Goal: Answer question/provide support

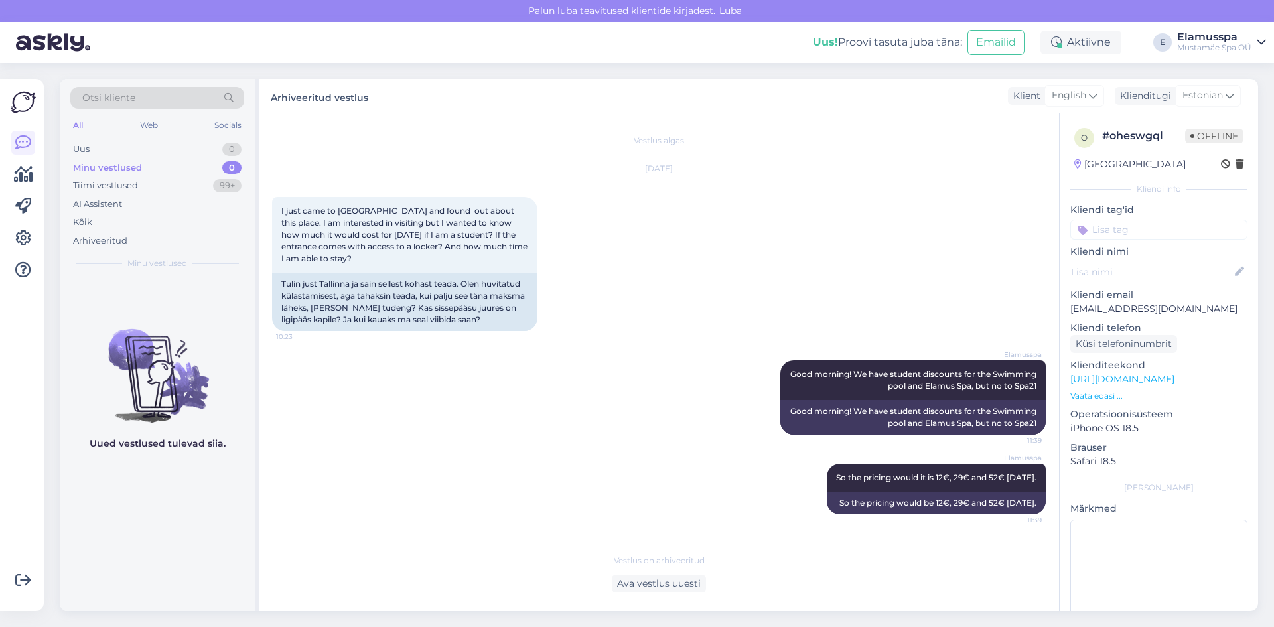
scroll to position [98, 0]
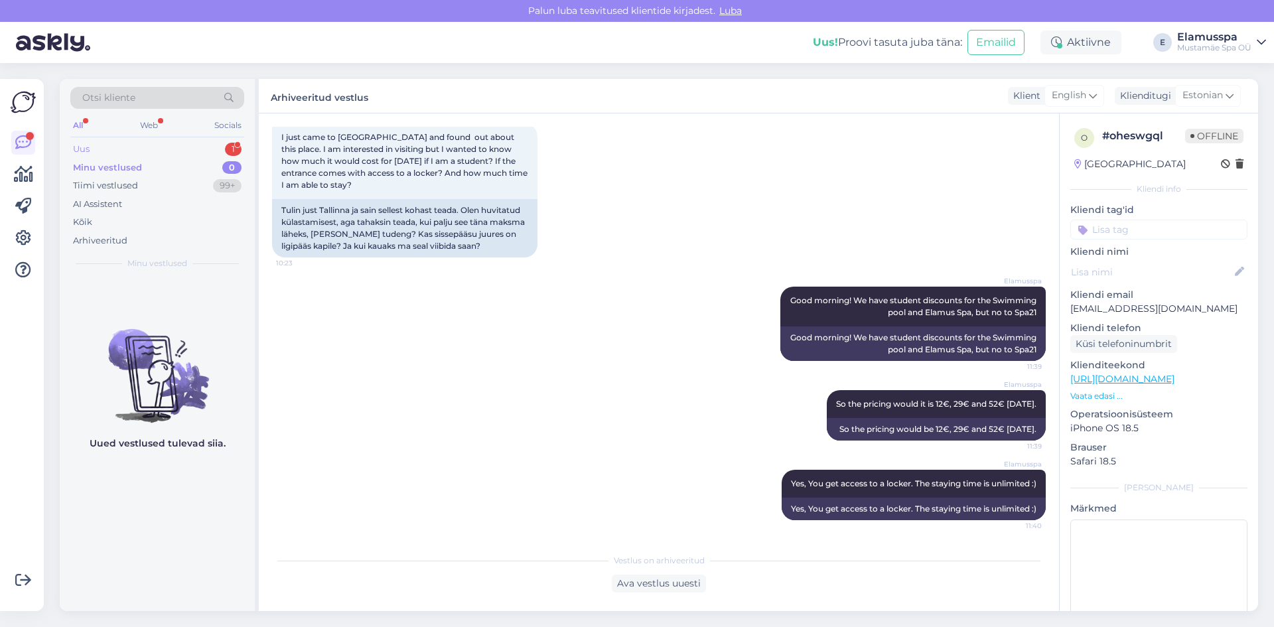
click at [227, 141] on div "Uus 1" at bounding box center [157, 149] width 174 height 19
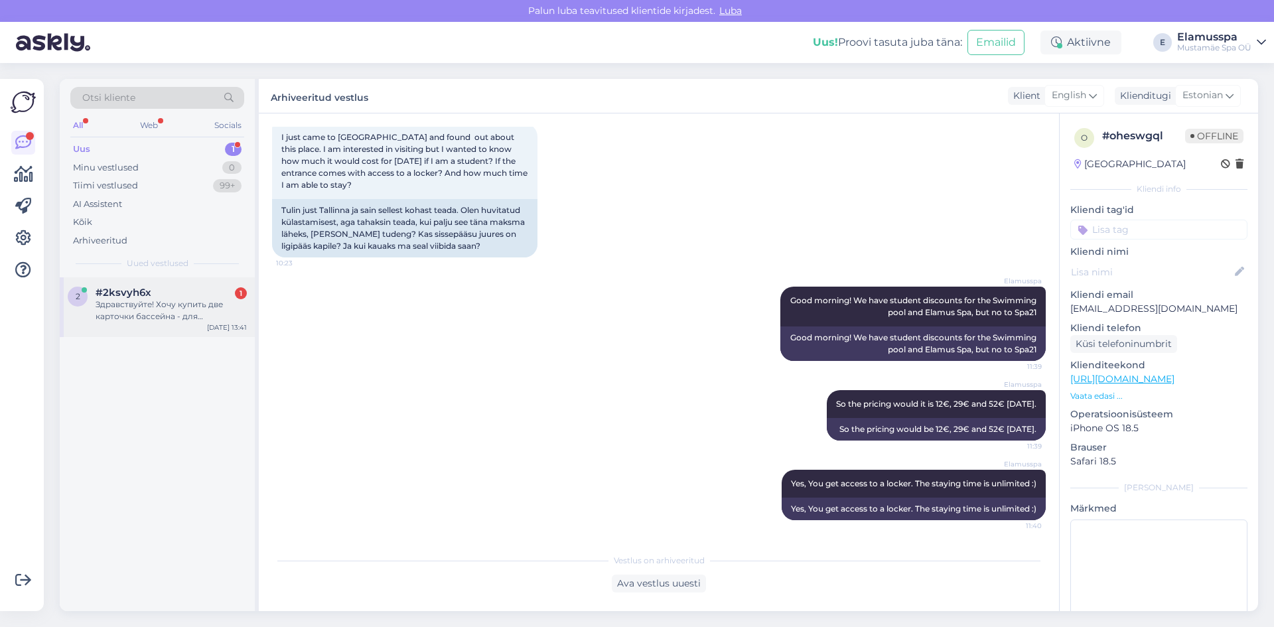
click at [188, 295] on div "#2ksvyh6x 1" at bounding box center [171, 293] width 151 height 12
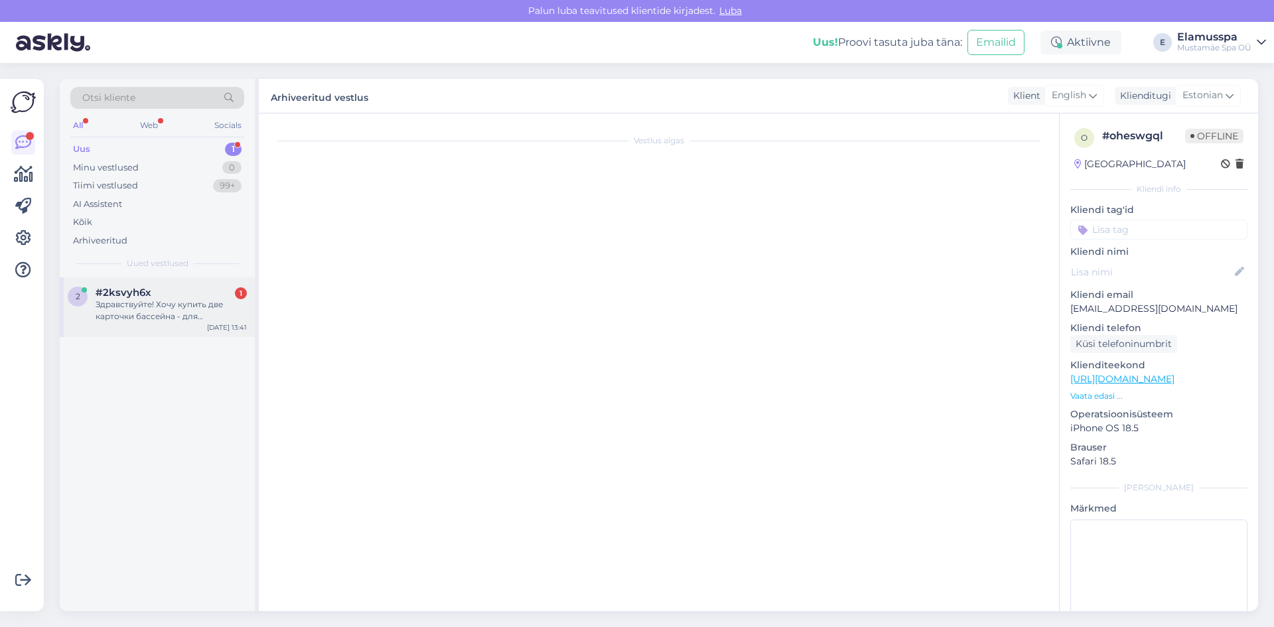
scroll to position [0, 0]
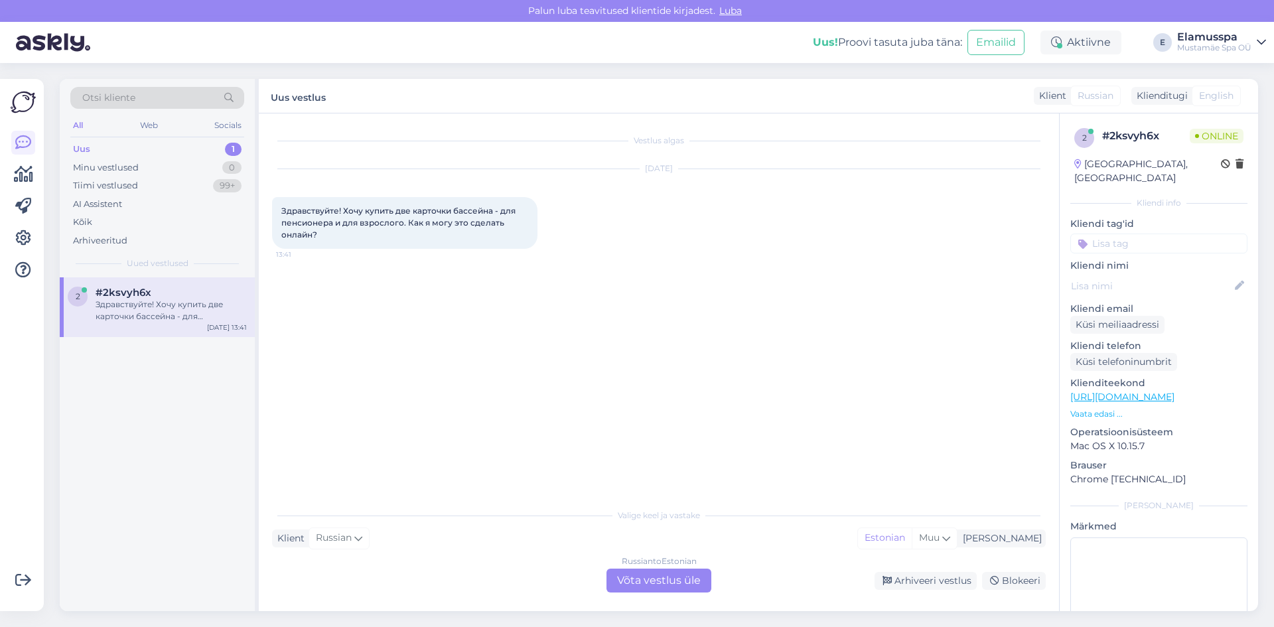
click at [627, 578] on div "Russian to Estonian Võta vestlus üle" at bounding box center [658, 581] width 105 height 24
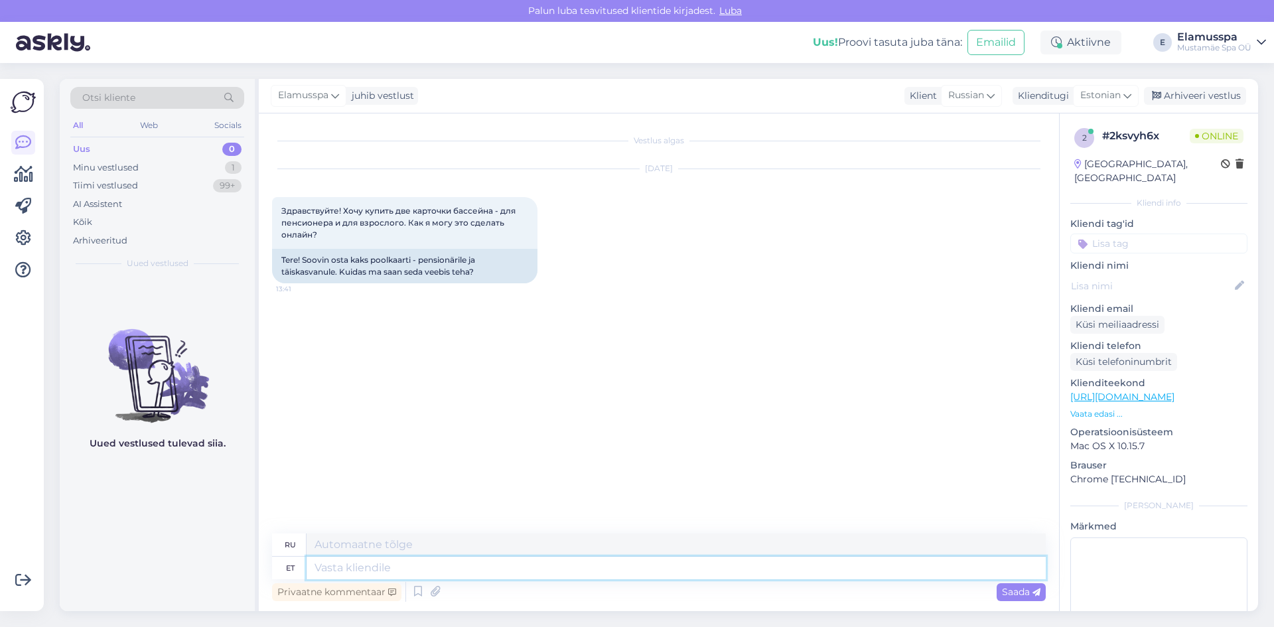
click at [385, 571] on textarea at bounding box center [676, 568] width 739 height 23
type textarea "t"
type textarea "Tere!"
type textarea "Привет!"
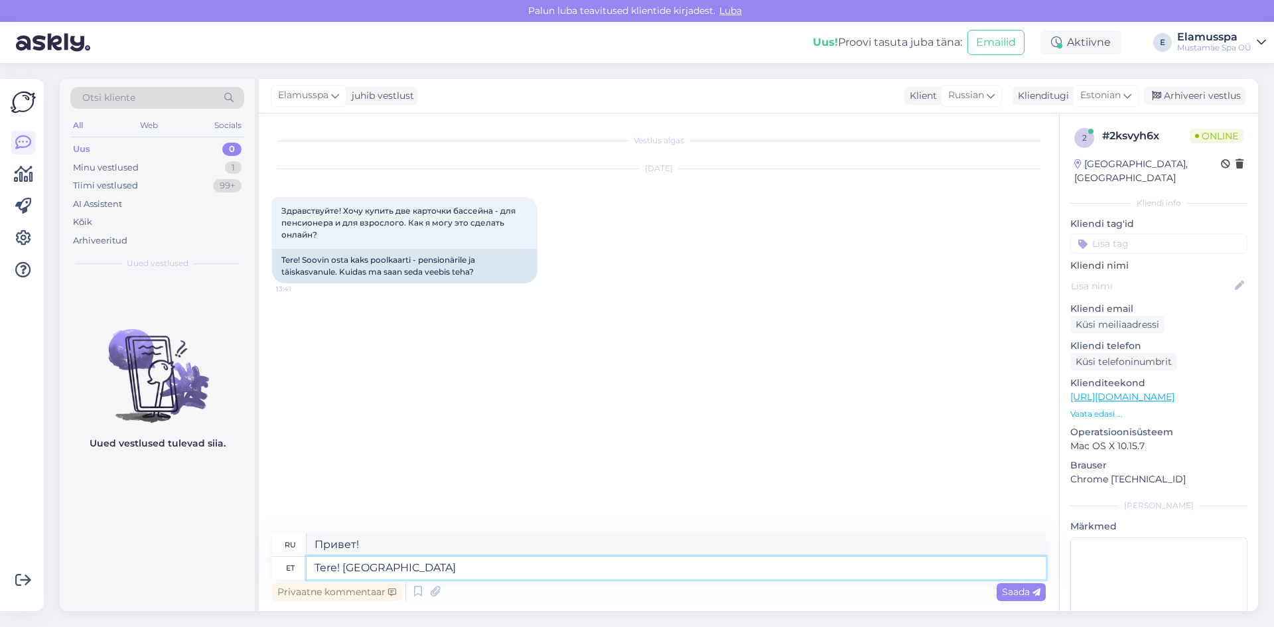
type textarea "Tere! [GEOGRAPHIC_DATA]"
type textarea "Здравствуйте! Пожалуйста."
type textarea "Tere! Palun täs"
type textarea "Здравствуйте! Пожалуйста, заполните"
type textarea "Tere! Palun täpsustage,"
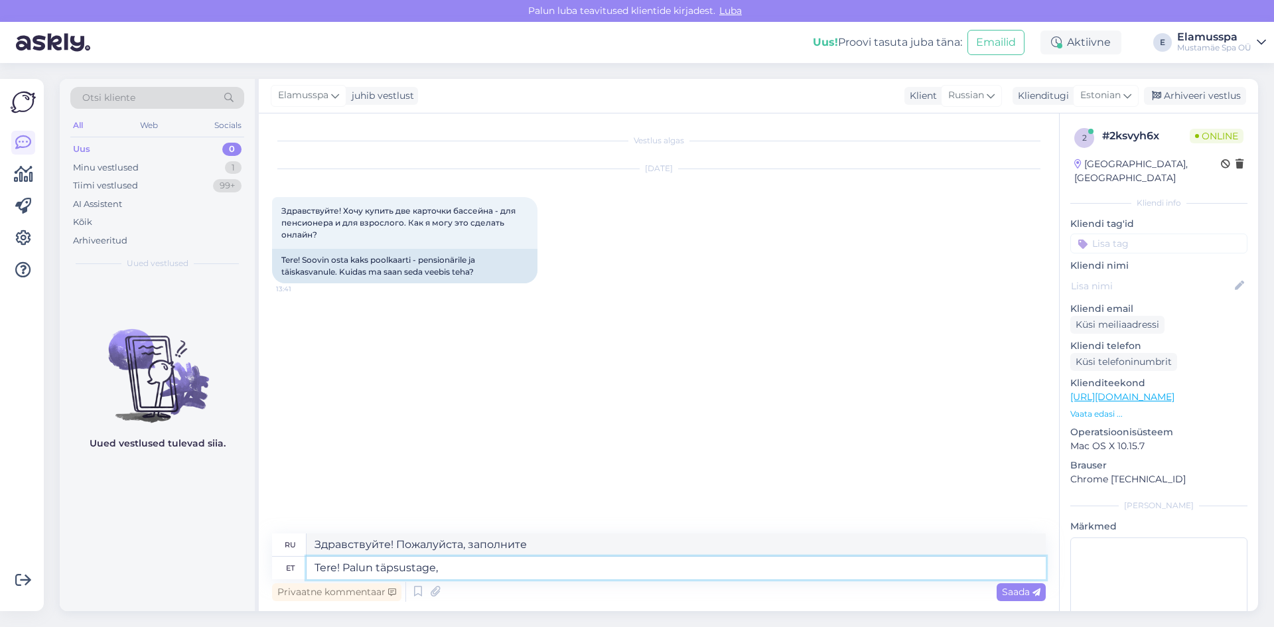
type textarea "Здравствуйте! Пожалуйста, уточните,"
type textarea "Tere! Palun täpsustage, millise"
type textarea "Здравствуйте! Пожалуйста, уточните, какой именно."
type textarea "Tere! Palun täpsustage, millist kaarti"
type textarea "Здравствуйте! Укажите, пожалуйста, какая карта?"
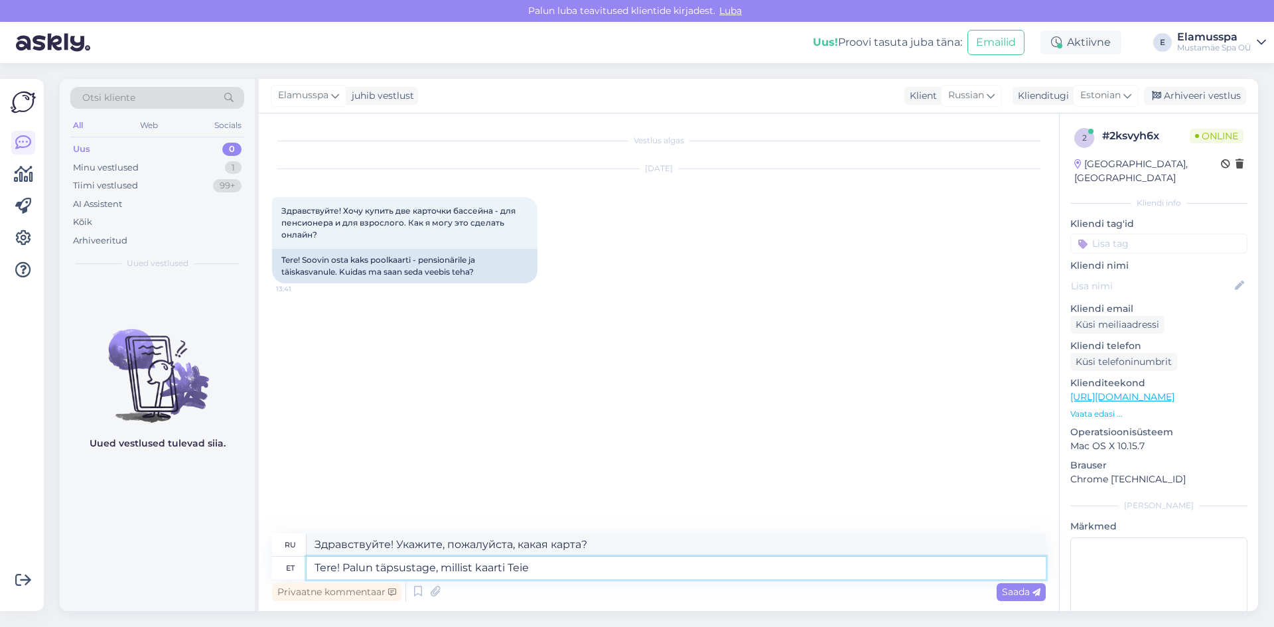
type textarea "Tere! Palun täpsustage, millist kaarti Teie s"
type textarea "Здравствуйте! Укажите, пожалуйста, какая у вас карта."
type textarea "Tere! Palun täpsustage, millist kaarti Teie sooviksite"
type textarea "Здравствуйте! Пожалуйста, укажите, какую карту вы хотите."
type textarea "Tere! Palun täpsustage, millist kaarti Teie sooviksite osta? K"
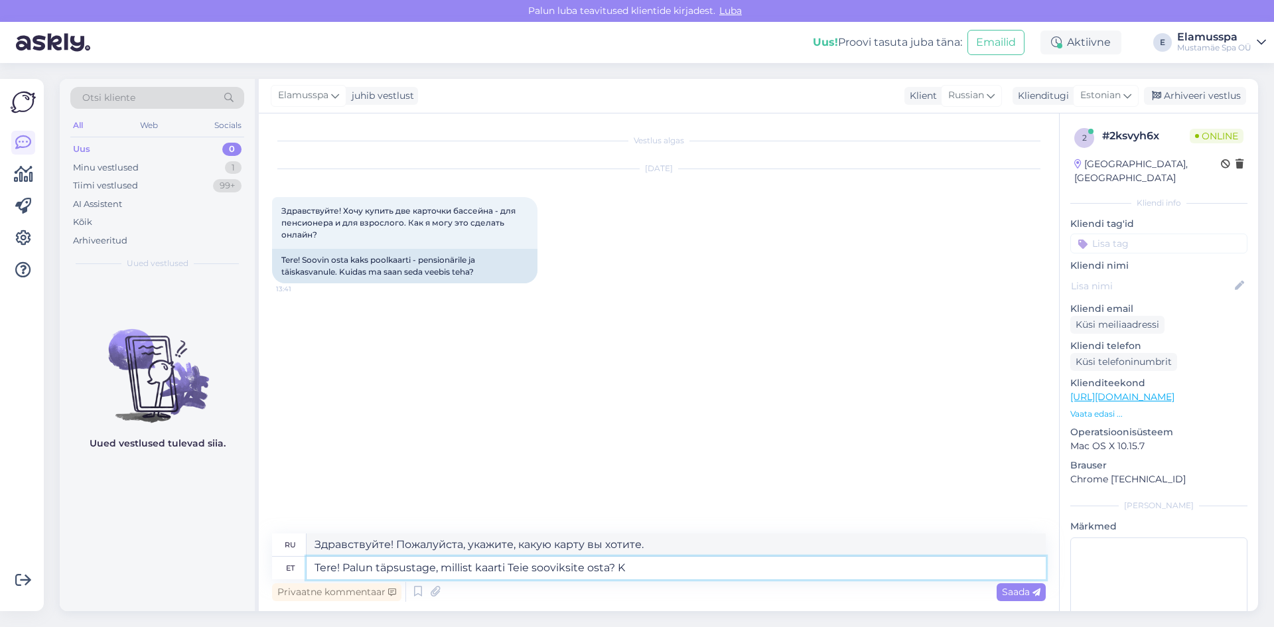
type textarea "Здравствуйте! Уточните, пожалуйста, какую карту вы хотели бы приобрести?"
type textarea "Tere! Palun täpsustage, millist kaarti Teie sooviksite osta? Kui te"
type textarea "Здравствуйте! Укажите, пожалуйста, какую карту вы хотели бы приобрести? Если"
type textarea "Tere! Palun täpsustage, millist kaarti Teie sooviksite osta? Kui tegemist"
type textarea "Здравствуйте! Укажите, пожалуйста, какую карту вы хотели бы приобрести? Если да,"
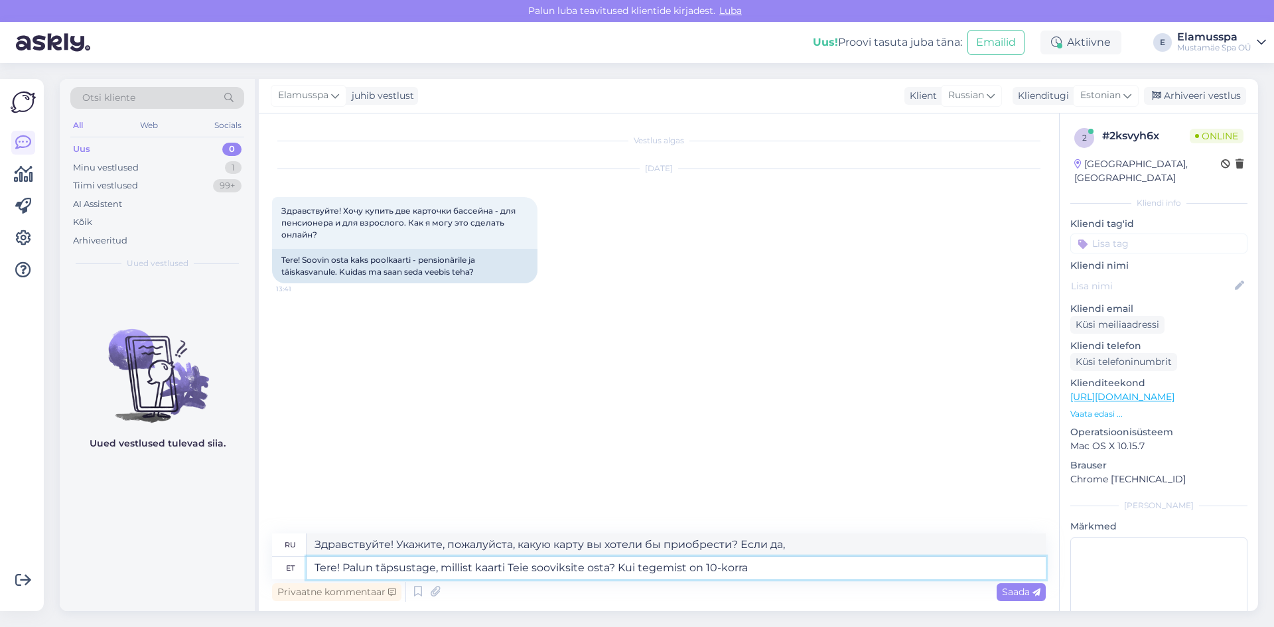
type textarea "Tere! Palun täpsustage, millist kaarti Teie sooviksite osta? Kui tegemist on 10…"
type textarea "Здравствуйте! Уточните, пожалуйста, какую карту вы хотите купить? Если это 10-к…"
type textarea "Tere! Palun täpsustage, millist kaarti Teie sooviksite osta? Kui tegemist on 10…"
type textarea "Здравствуйте! Уточните, пожалуйста, какую карту вы хотите приобрести? Если это …"
type textarea "Tere! Palun täpsustage, millist kaarti Teie sooviksite osta? Kui tegemist on 10…"
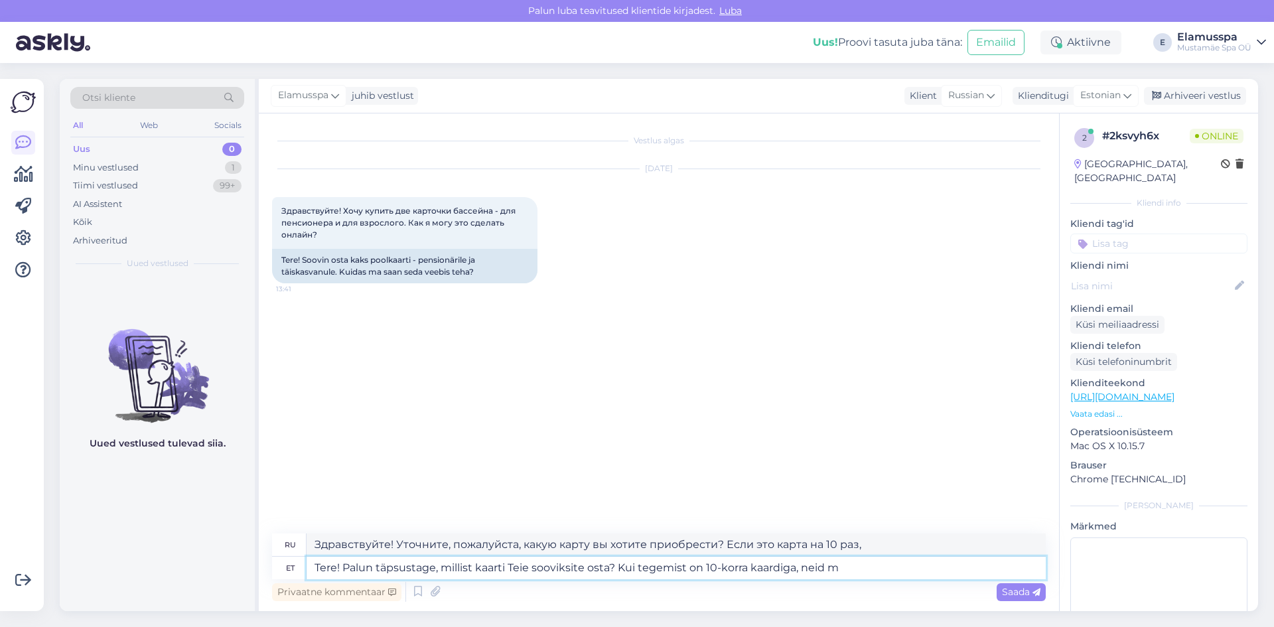
type textarea "Здравствуйте! Уточните, пожалуйста, какую карту вы хотите купить? Если это карт…"
type textarea "Tere! Palun täpsustage, millist kaarti Teie sooviksite osta? Kui tegemist on 10…"
type textarea "Здравствуйте! Уточните, пожалуйста, какую карту вы хотите купить? Если это карт…"
type textarea "Tere! Palun täpsustage, millist kaarti Teie sooviksite osta? Kui tegemist on 10…"
type textarea "Здравствуйте! Уточните, пожалуйста, какую карту вы хотите купить? Если это карт…"
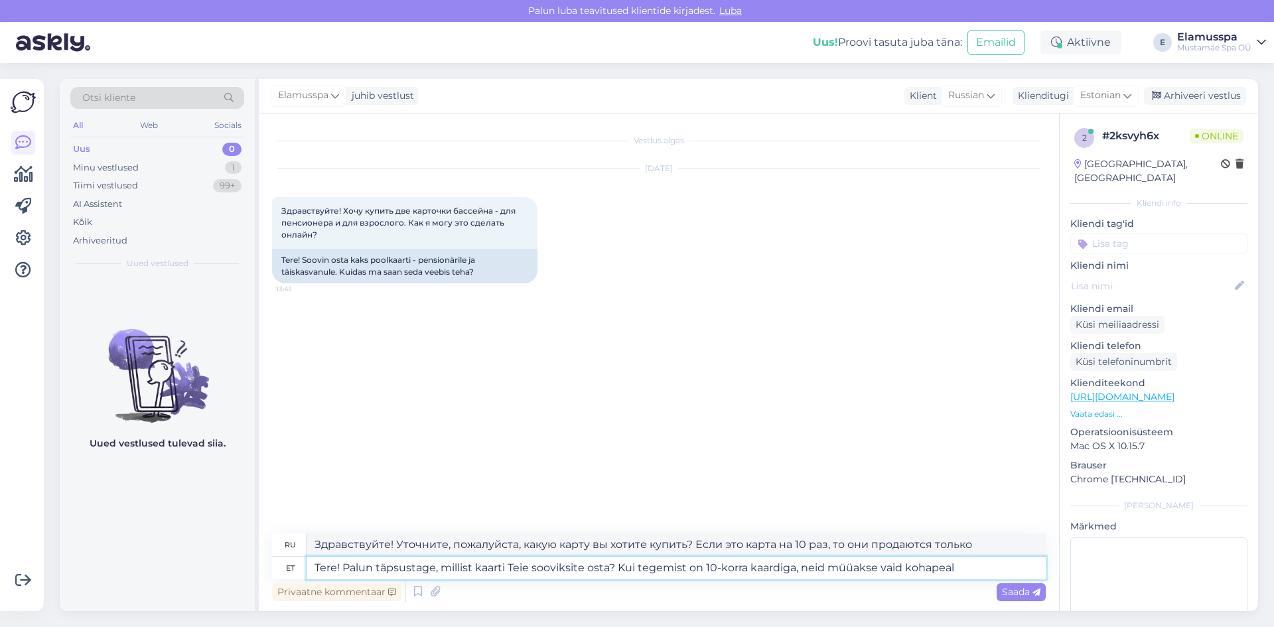
type textarea "Tere! Palun täpsustage, millist kaarti Teie sooviksite osta? Kui tegemist on 10…"
type textarea "Здравствуйте! Уточните, пожалуйста, какую карту вы хотите купить? Если это 10-к…"
type textarea "Tere! Palun täpsustage, millist kaarti Teie sooviksite osta? Kui tegemist on 10…"
type textarea "Здравствуйте! Уточните, пожалуйста, какую карту вы хотите купить? Если это 10-к…"
type textarea "Tere! Palun täpsustage, millist kaarti Teie sooviksite osta? Kui tegemist on 10…"
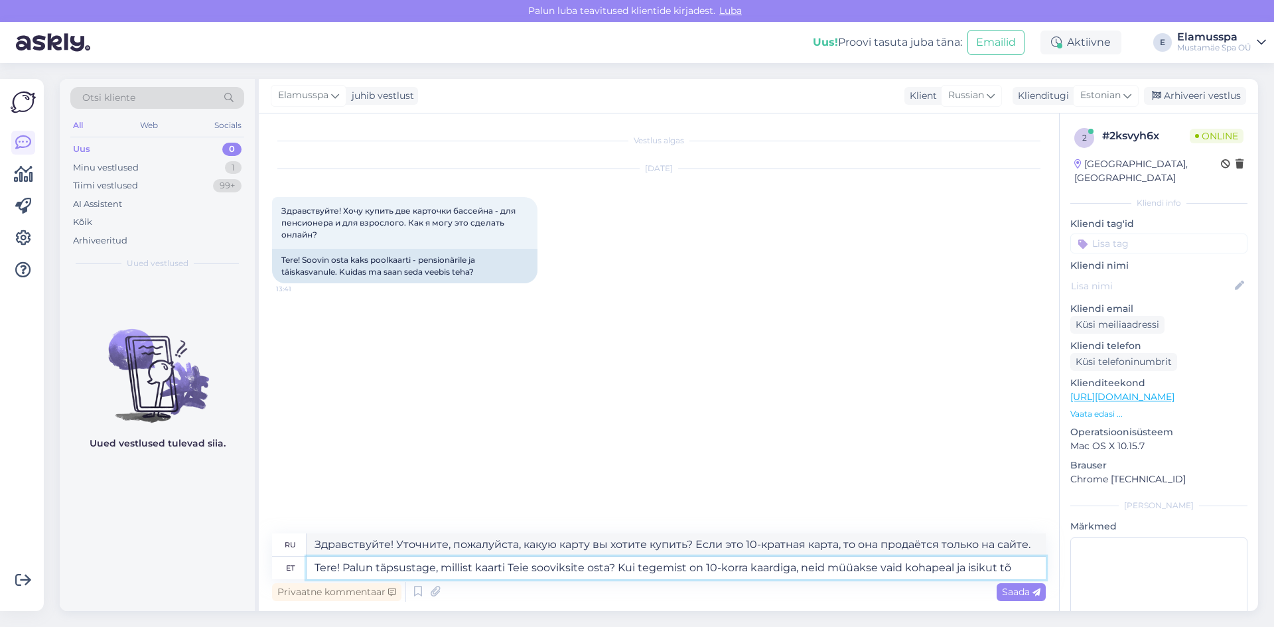
type textarea "Здравствуйте! Уточните, пожалуйста, какую карту вы хотите купить? Если это 10-к…"
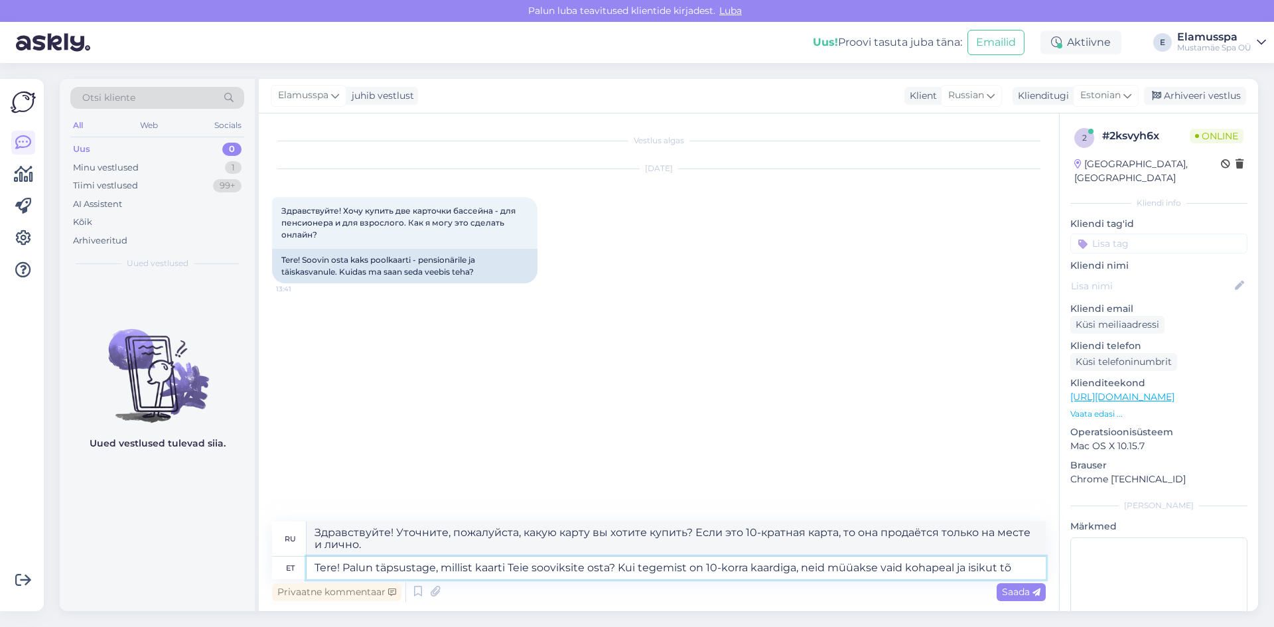
type textarea "Tere! Palun täpsustage, millist kaarti Teie sooviksite osta? Kui tegemist on 10…"
type textarea "Здравствуйте! Уточните, пожалуйста, какую карту вы хотите купить? Если это 10-к…"
type textarea "Tere! Palun täpsustage, millist kaarti Teie sooviksite osta? Kui tegemist on 10…"
type textarea "Здравствуйте! Уточните, пожалуйста, какую карту вы хотите купить? Если это 10-к…"
type textarea "Tere! Palun täpsustage, millist kaarti Teie sooviksite osta? Kui tegemist on 10…"
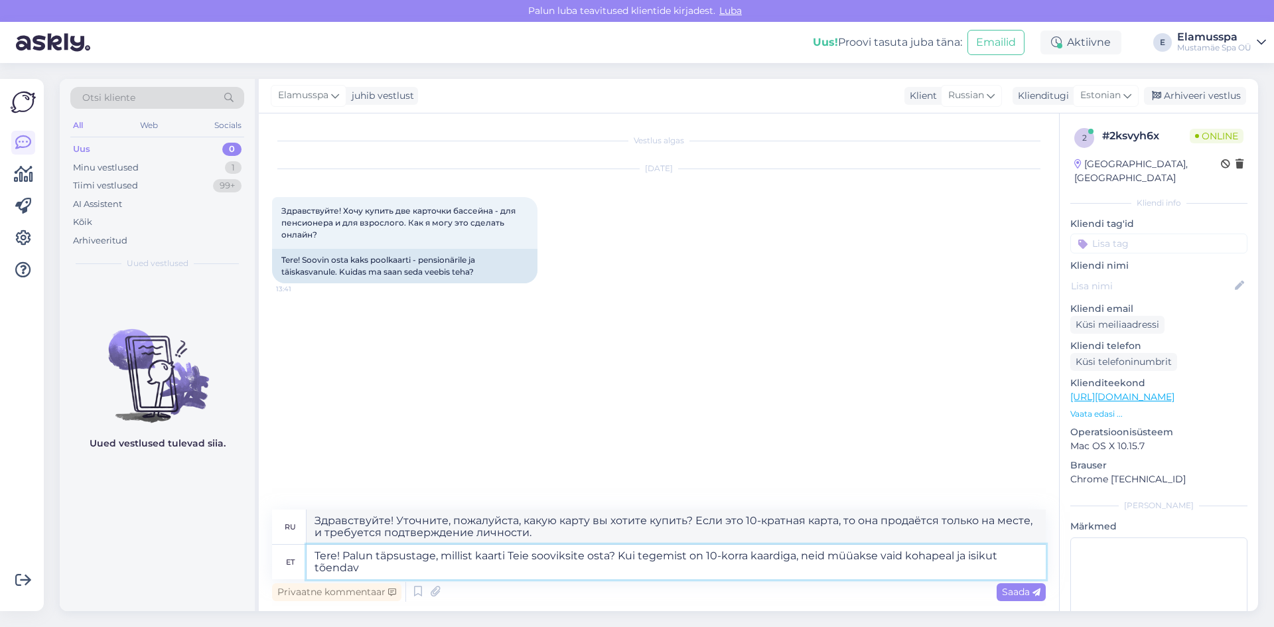
type textarea "Здравствуйте! Уточните, пожалуйста, какую карту вы хотите купить? Если это 10-к…"
type textarea "Tere! Palun täpsustage, millist kaarti Teie sooviksite osta? Kui tegemist on 10…"
type textarea "Здравствуйте! Уточните, пожалуйста, какую карту вы хотите купить? Если это 10-к…"
type textarea "Tere! Palun täpsustage, millist kaarti Teie sooviksite osta? Kui tegemist on 10…"
type textarea "Здравствуйте! Уточните, пожалуйста, какую карту вы хотите приобрести? Если это …"
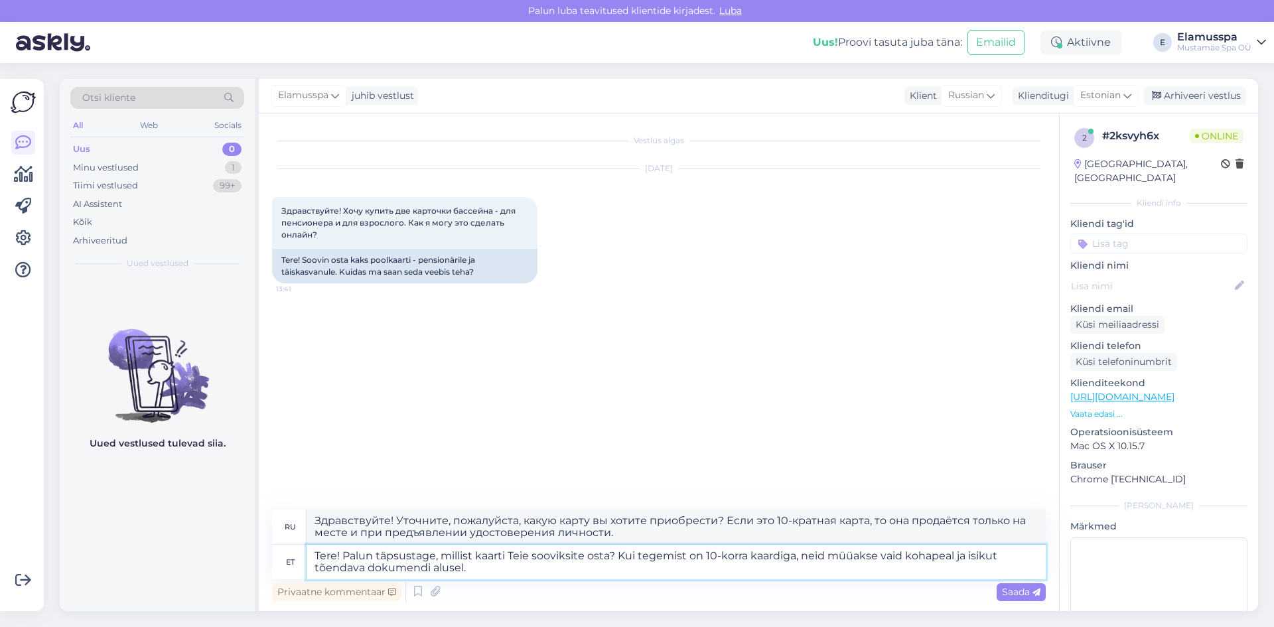
type textarea "Tere! Palun täpsustage, millist kaarti Teie sooviksite osta? Kui tegemist on 10…"
click at [769, 518] on textarea "Здравствуйте! Уточните, пожалуйста, какую карту вы хотите приобрести? Если это …" at bounding box center [676, 527] width 739 height 35
type textarea "Здравствуйте! Уточните, пожалуйста, какую карту вы хотите приобрести? Если речь…"
click at [1008, 596] on span "Saada" at bounding box center [1021, 592] width 38 height 12
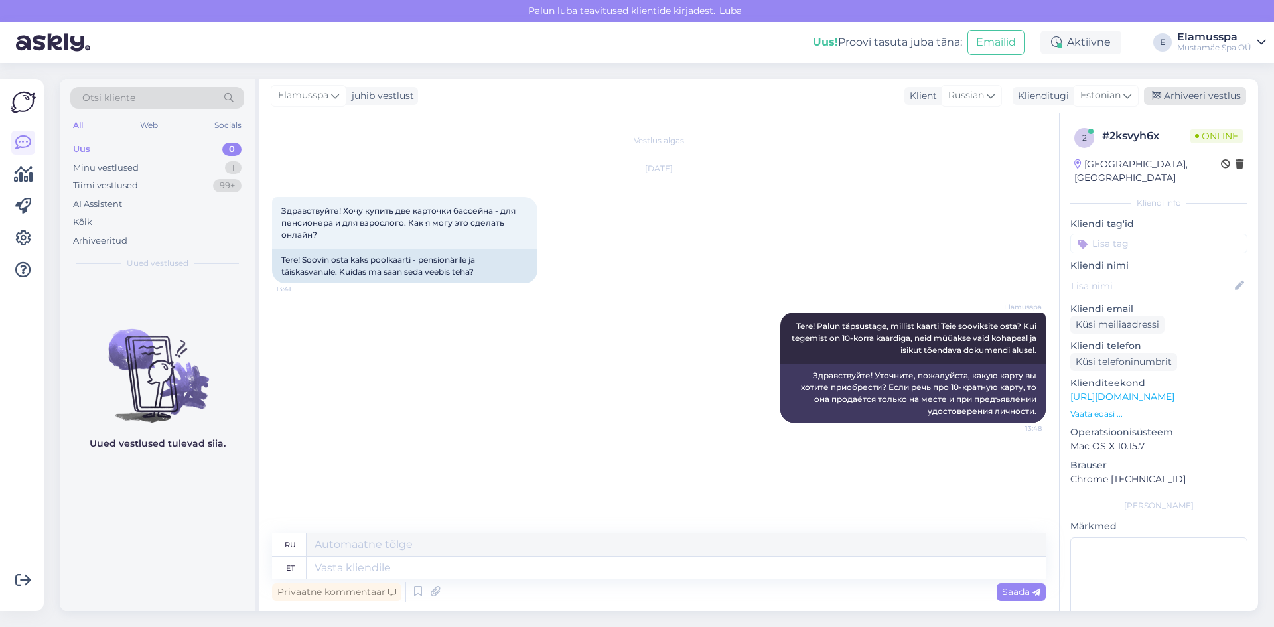
click at [1167, 90] on div "Arhiveeri vestlus" at bounding box center [1195, 96] width 102 height 18
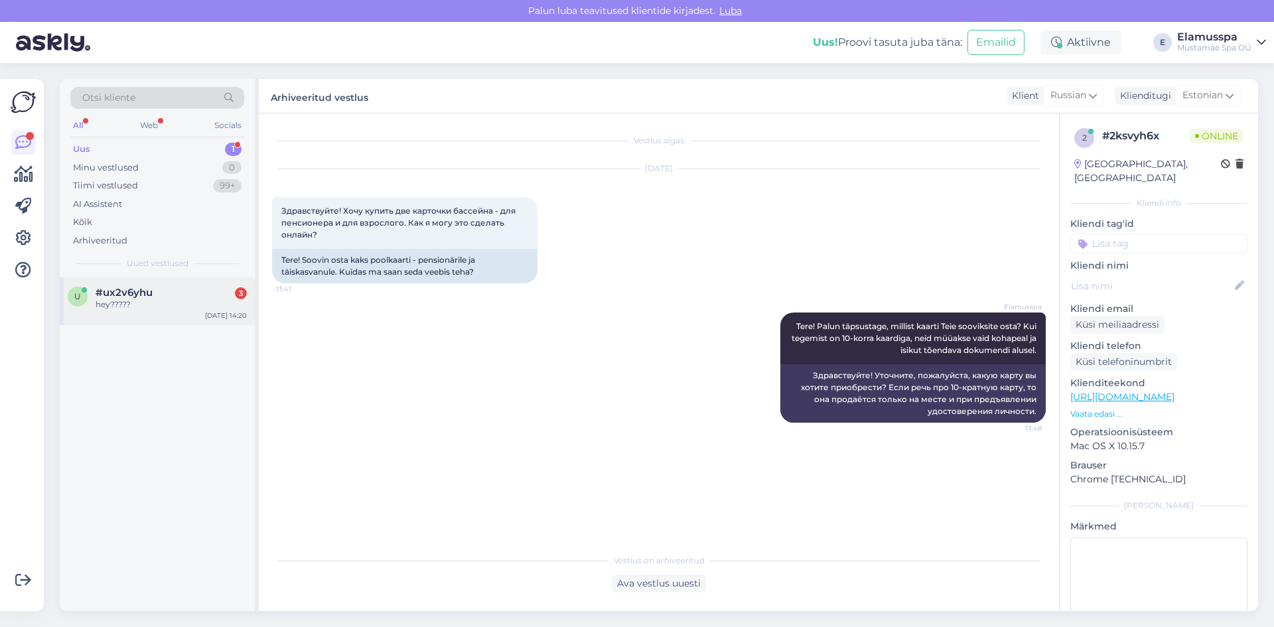
click at [191, 309] on div "hey?????" at bounding box center [171, 305] width 151 height 12
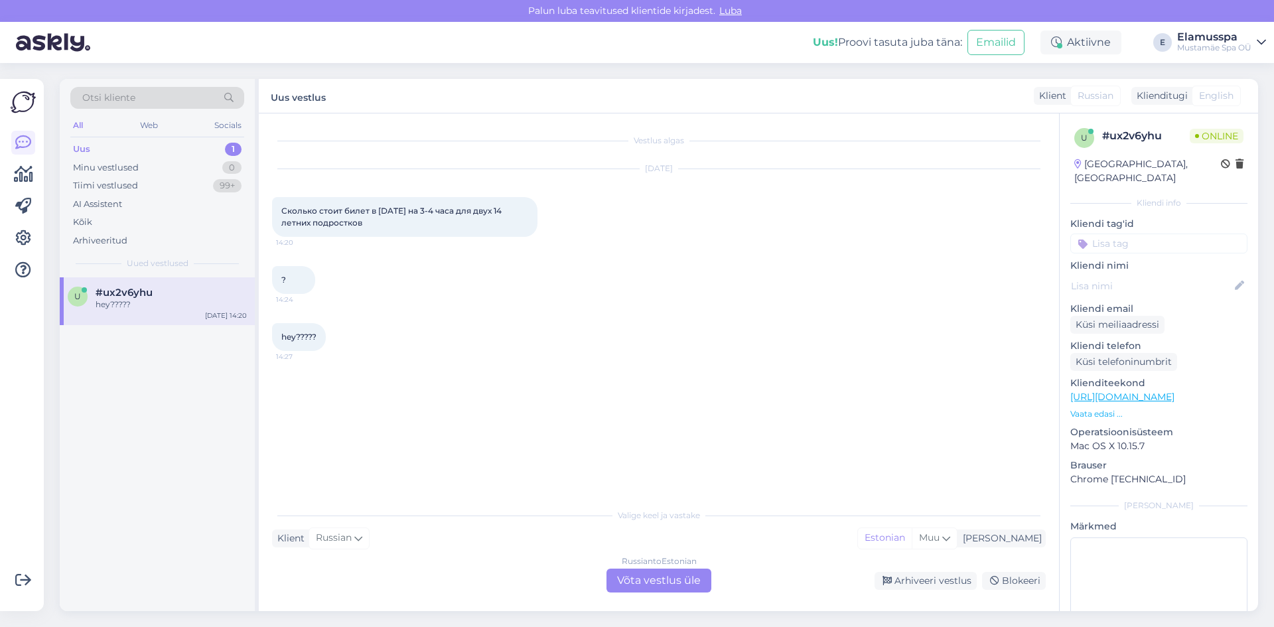
click at [671, 587] on div "Russian to Estonian Võta vestlus üle" at bounding box center [658, 581] width 105 height 24
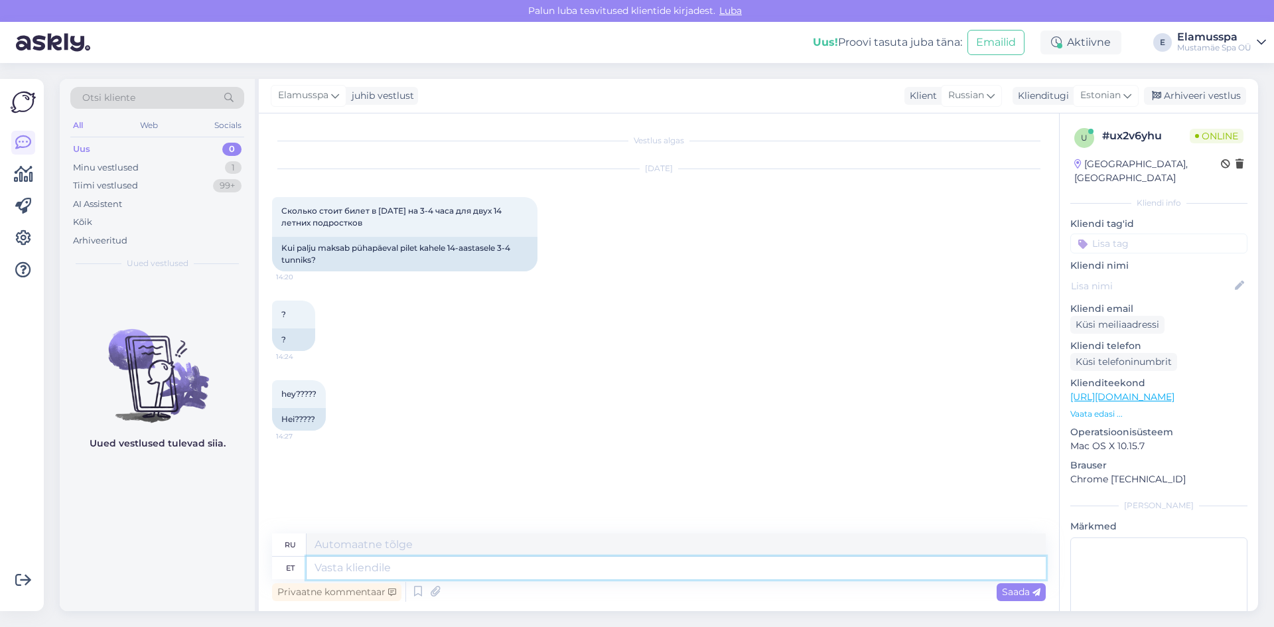
click at [336, 566] on textarea at bounding box center [676, 568] width 739 height 23
type textarea "[PERSON_NAME]"
type textarea "Tere!"
type textarea "Привет!"
type textarea "Tere! Elamus"
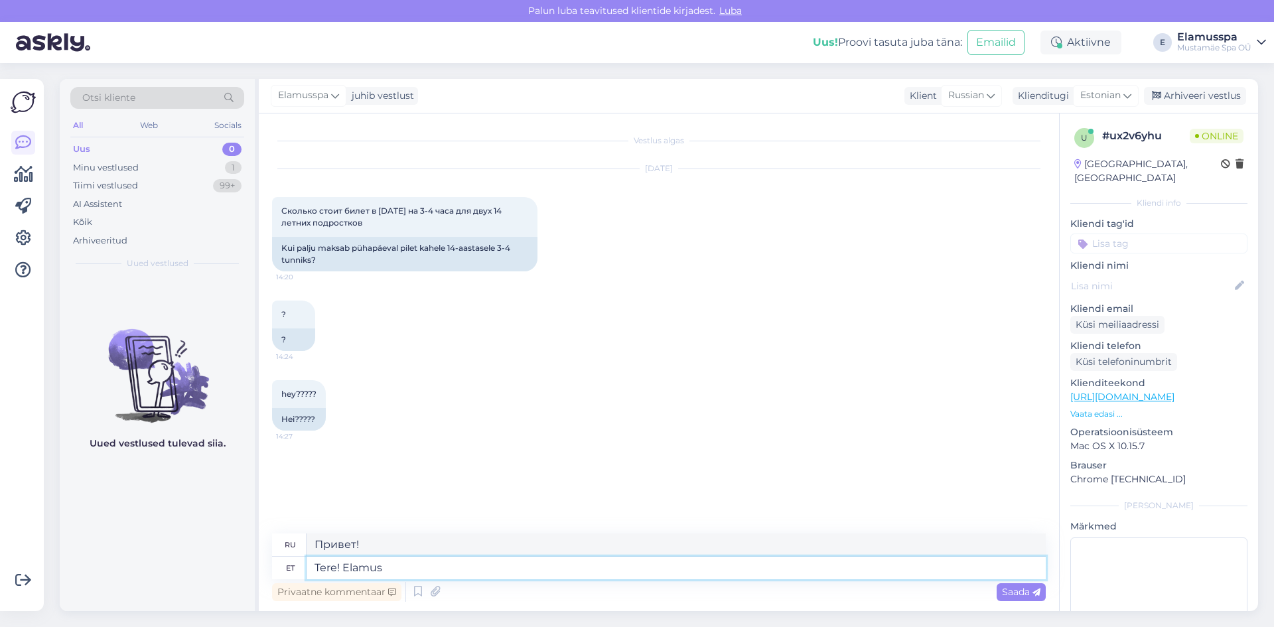
type textarea "Привет! Опыт"
type textarea "Tere! Elamus Spa"
type textarea "Привет! Почувствуйте спа"
type textarea "Tere! Elamus Spa piletid"
type textarea "Привет! Билеты в Elamus Spa"
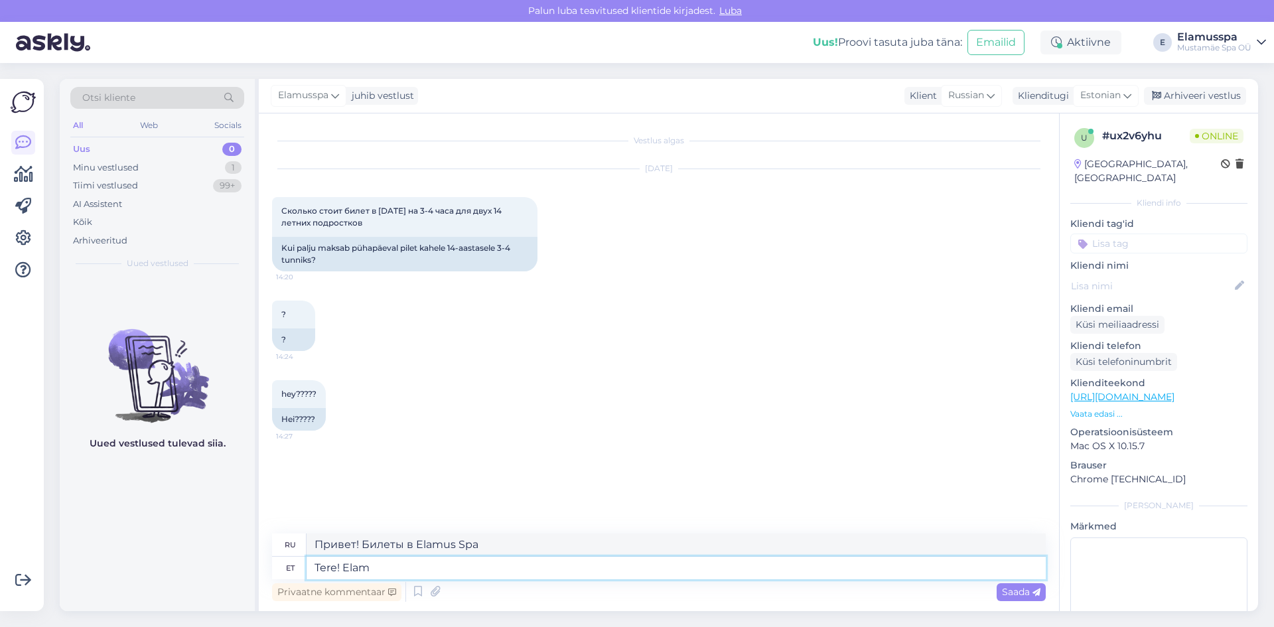
type textarea "Tere! Ela"
type textarea "Привет! Почувствуйте спа"
type textarea "Tere!"
type textarea "Привет!"
type textarea "Tere! Ujula pile"
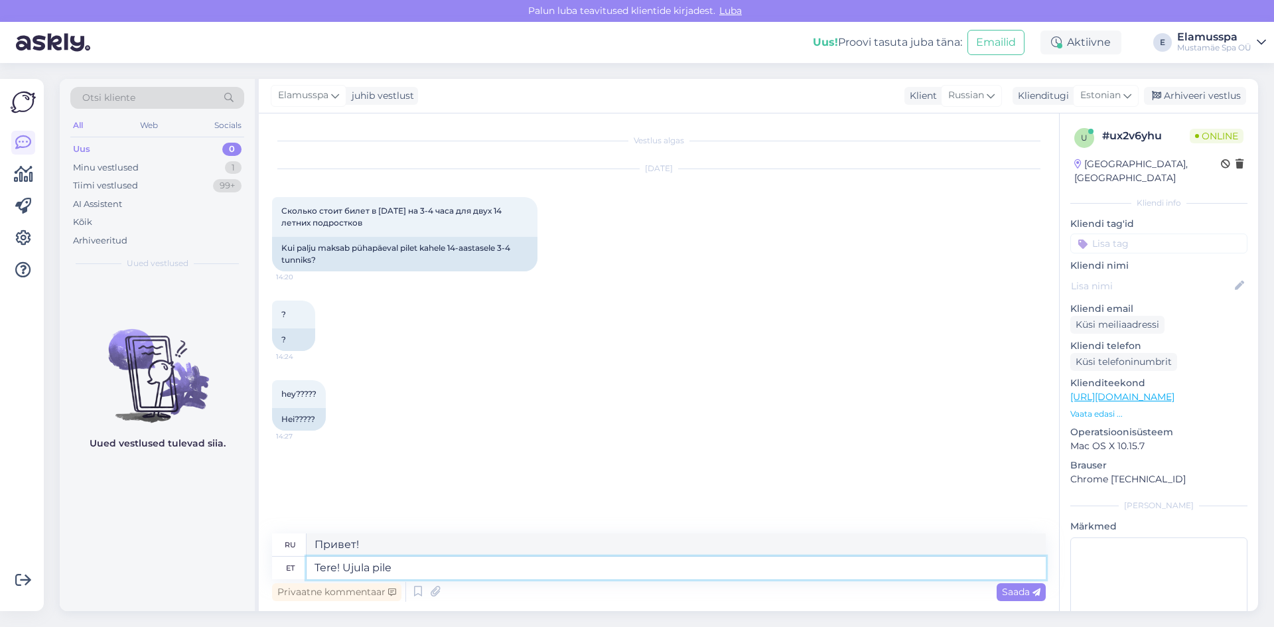
type textarea "Привет! Бассейн."
type textarea "Tere! Ujula [PERSON_NAME]"
type textarea "Привет! Билет в бассейн."
type textarea "Tere! Ujula pilet maksab"
type textarea "Здравствуйте! Стоимость билета в бассейн"
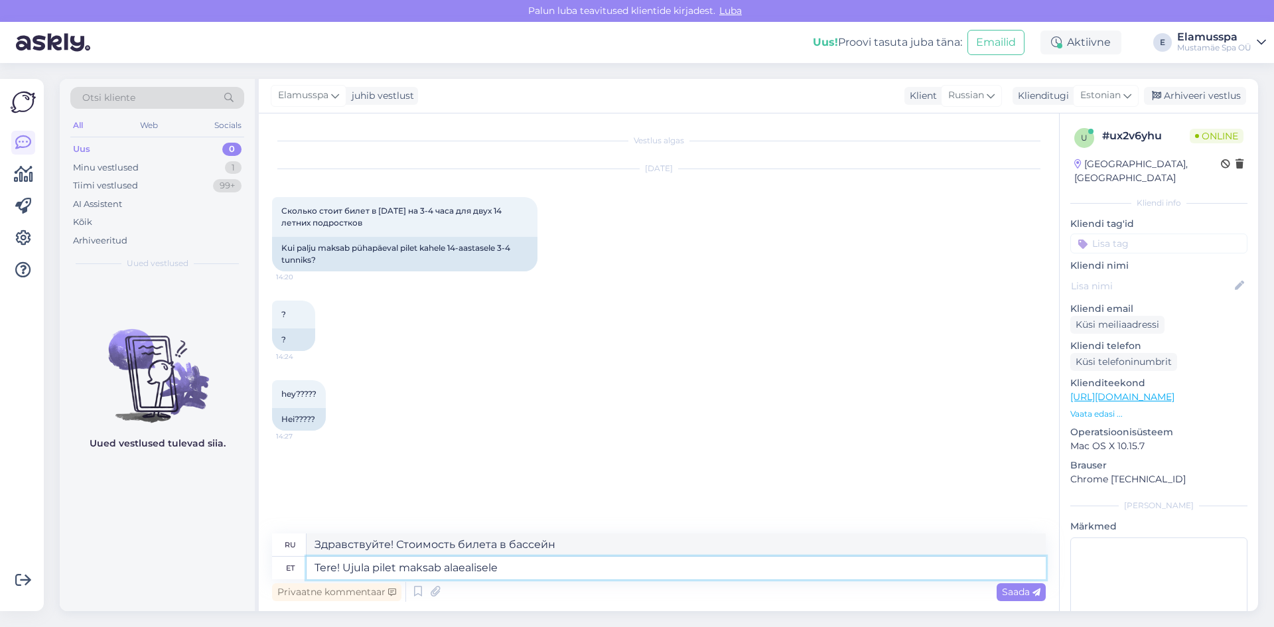
type textarea "Tere! Ujula pilet maksab alaealisele"
type textarea "Здравствуйте! Стоимость билета в бассейн для несовершеннолетнего."
type textarea "Tere! Ujula pilet maksab alaealisele 12€"
type textarea "Здравствуйте! Билет в бассейн для несовершеннолетнего стоит 12 евро."
type textarea "Tere! Ujula pilet maksab alaealisele 12€. Elamus"
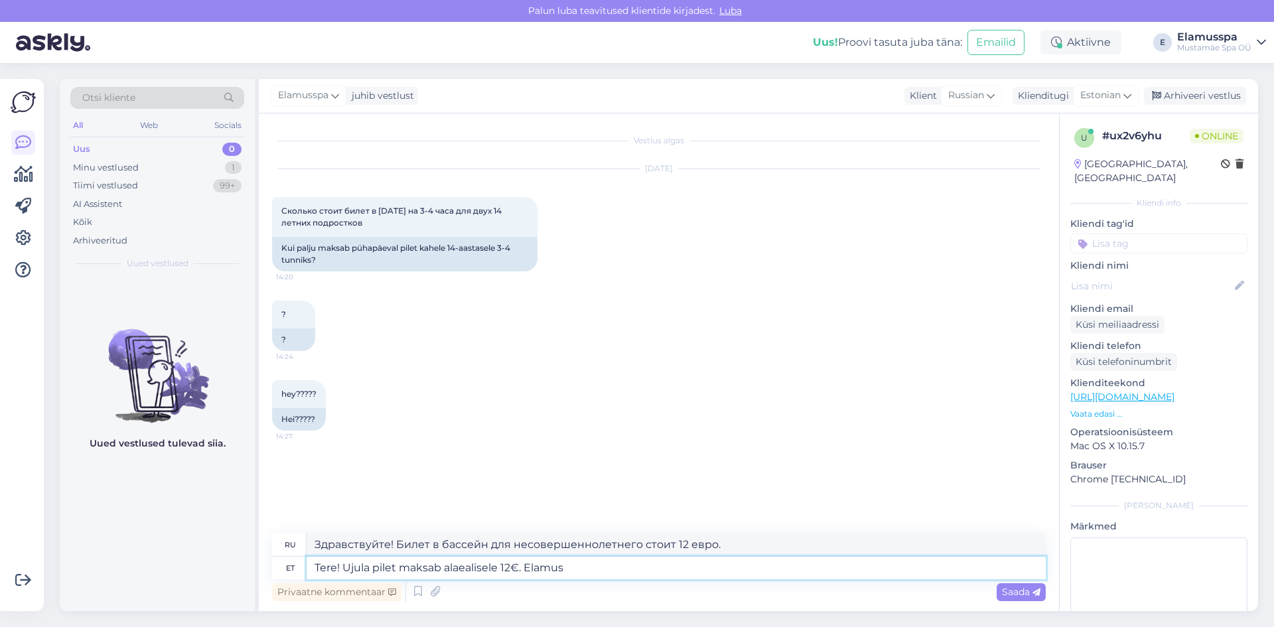
type textarea "Здравствуйте! Билет в бассейн для несовершеннолетнего стоит 12 евро. Впечатления"
type textarea "Tere! Ujula pilet maksab alaealisele 12€. Elamus Spa"
type textarea "Здравствуйте! Билет в бассейн для несовершеннолетнего стоит 12 евро. Elamus Spa"
type textarea "Tere! Ujula pilet maksab alaealisele 12€. Elamus Spa pilet"
type textarea "Здравствуйте! Билет в бассейн для несовершеннолетнего стоит 12 евро. Билет в El…"
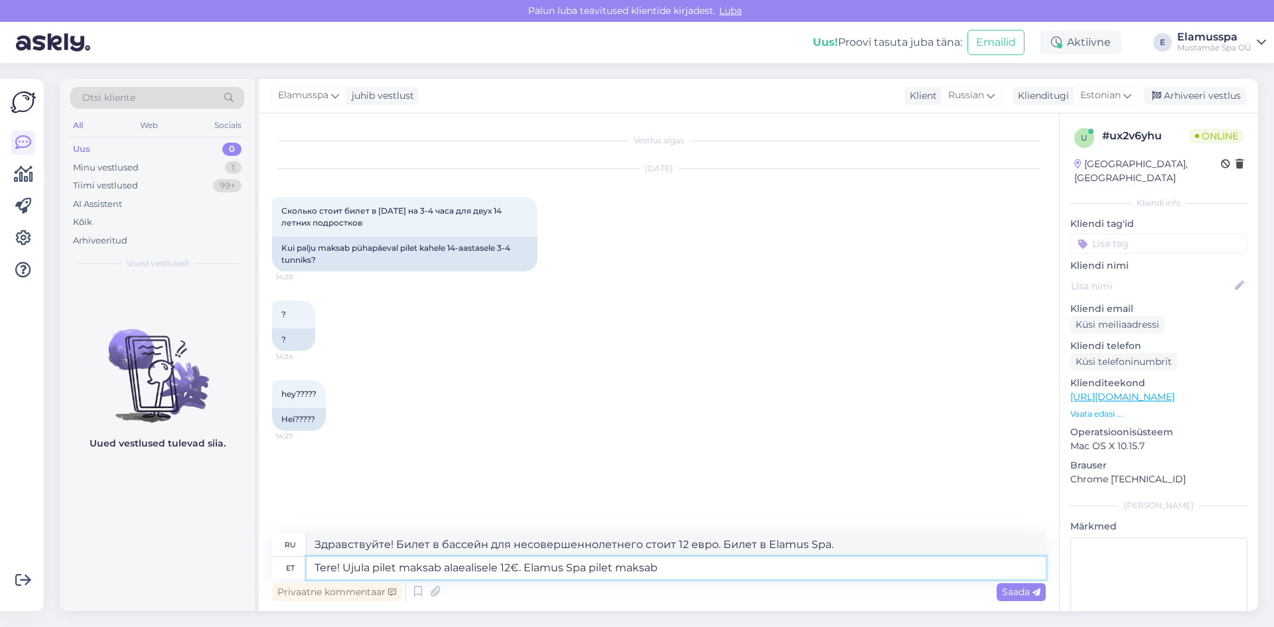
type textarea "Tere! Ujula pilet maksab alaealisele 12€. Elamus Spa pilet maksab"
type textarea "Здравствуйте! Билет в бассейн для несовершеннолетнего стоит 12 евро. Билет в сп…"
type textarea "Tere! Ujula pilet maksab alaealisele 12€. Elamus Spa pilet maksab alae"
type textarea "Здравствуйте! Билет в бассейн стоит 12 евро для несовершеннолетнего. Билет в сп…"
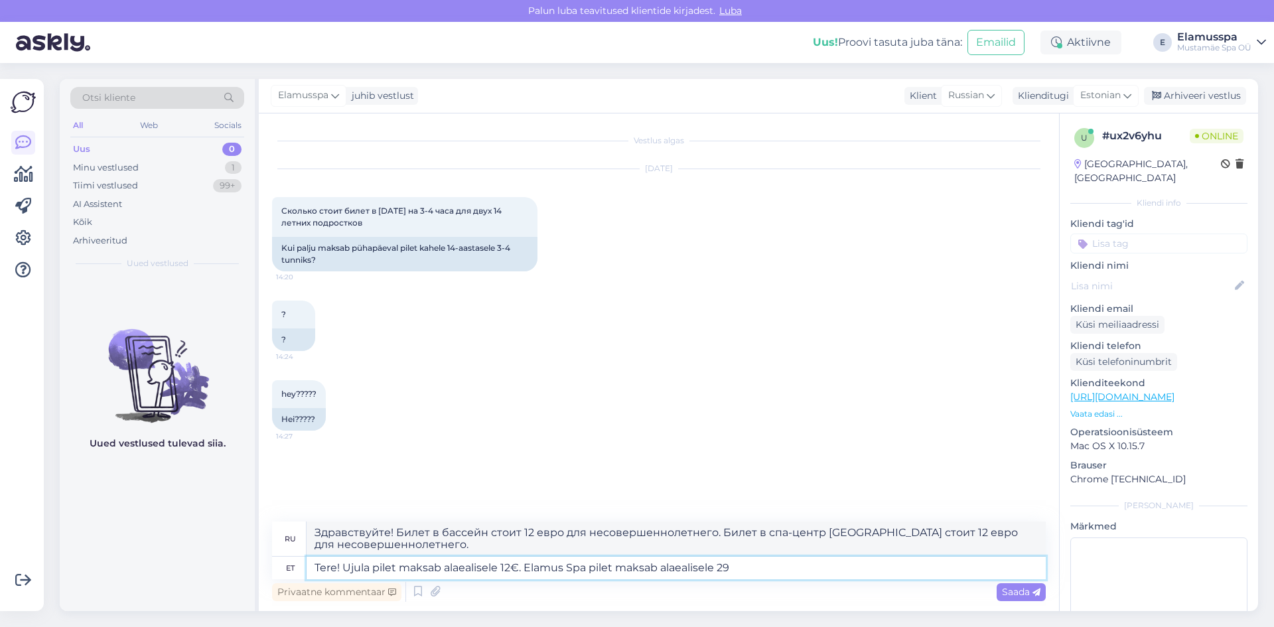
type textarea "Tere! Ujula pilet maksab alaealisele 12€. Elamus Spa pilet maksab alaealisele 2…"
type textarea "Здравствуйте! Билет в бассейн для несовершеннолетнего стоит 12 евро. Билет в сп…"
type textarea "Tere! Ujula pilet maksab alaealisele 12€. Elamus Spa pilet maksab alaealisele 2…"
type textarea "Здравствуйте! Билет в бассейн стоит 12 евро для несовершеннолетнего. Билет в сп…"
type textarea "Tere! Ujula pilet maksab alaealisele 12€. Elamus Spa pilet maksab alaealisele 2…"
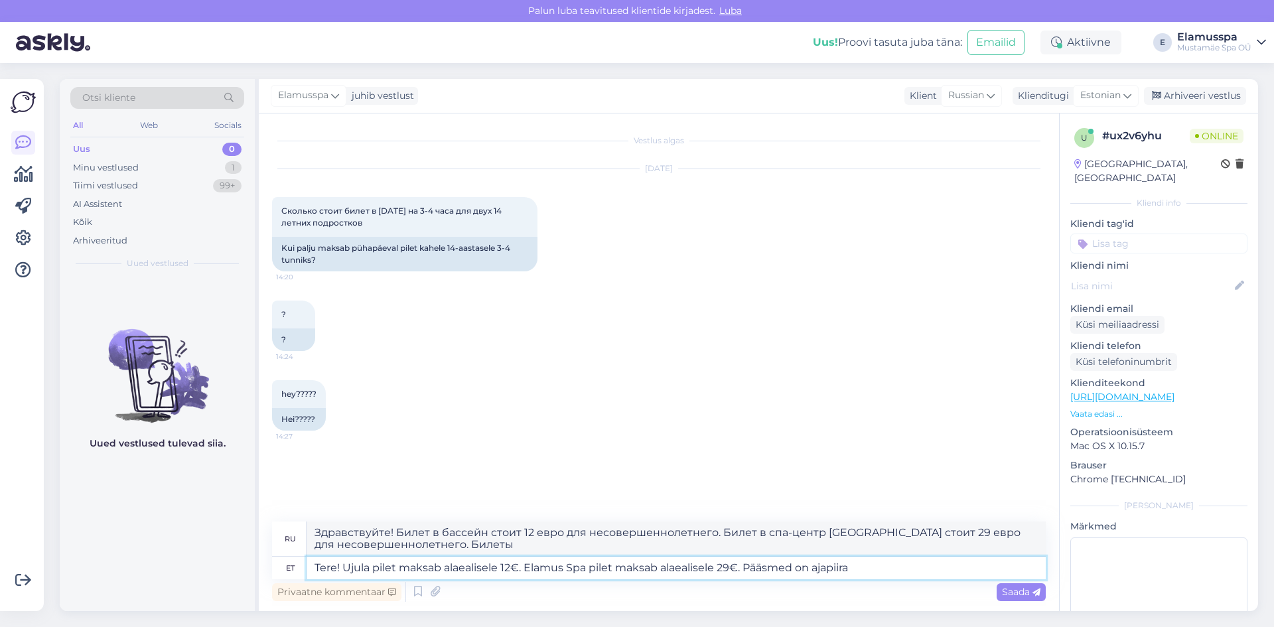
type textarea "Здравствуйте! Билет в бассейн стоит 12 евро для несовершеннолетнего. Билет в сп…"
type textarea "Tere! Ujula pilet maksab alaealisele 12€. Elamus Spa pilet maksab alaealisele 2…"
type textarea "Здравствуйте! Билет в бассейн стоит 12 евро для несовершеннолетнего. Билет в сп…"
type textarea "Tere! Ujula pilet maksab alaealisele 12€. Elamus Spa pilet maksab alaealisele 2…"
